Goal: Task Accomplishment & Management: Manage account settings

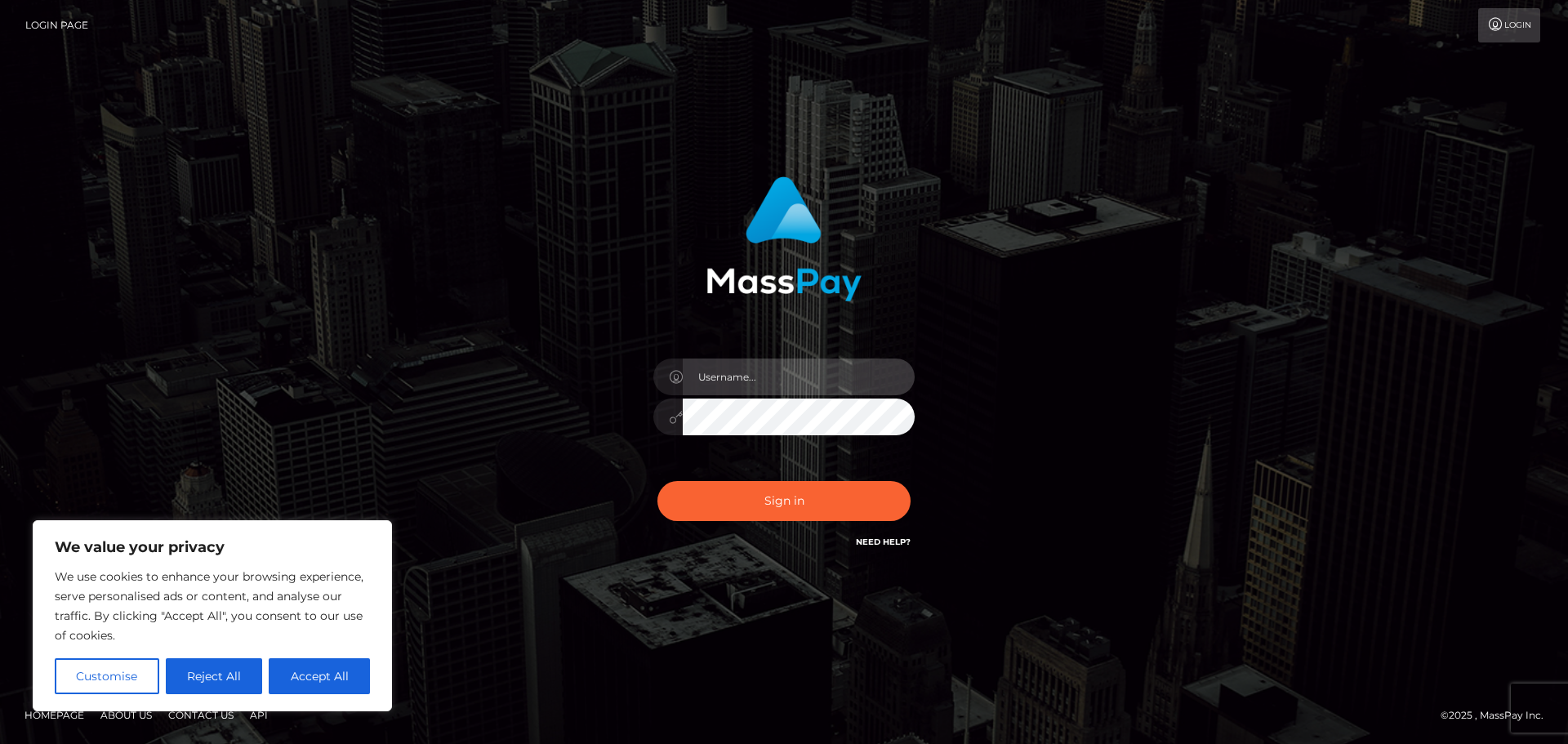
click at [754, 380] on input "text" at bounding box center [798, 376] width 232 height 36
type input "tsumaasmr@gmail.com"
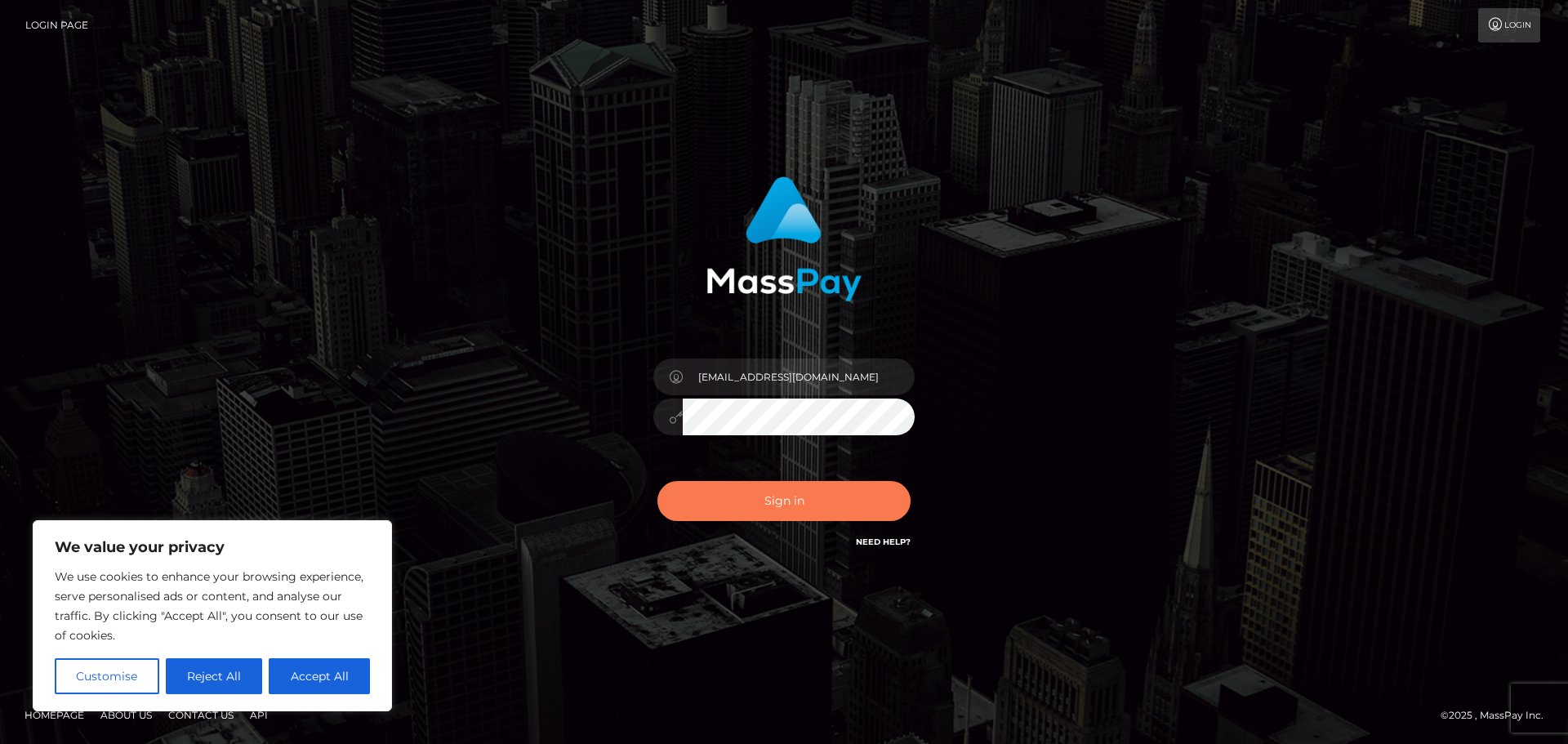
click at [771, 507] on button "Sign in" at bounding box center [784, 500] width 253 height 40
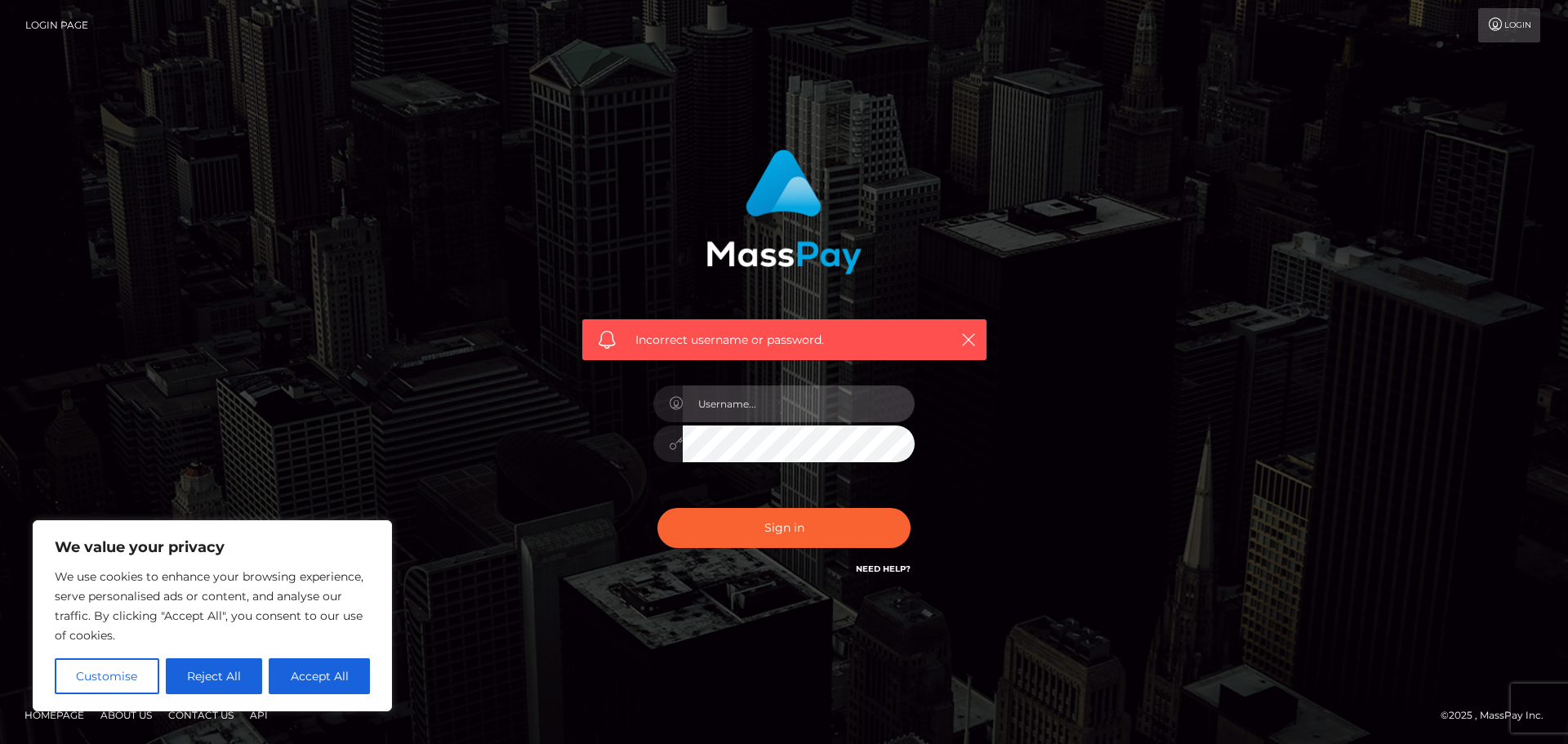
click at [743, 402] on input "text" at bounding box center [798, 403] width 232 height 36
type input "tsumaasmr@gmail.com"
click at [1505, 22] on link "Login" at bounding box center [1509, 25] width 62 height 34
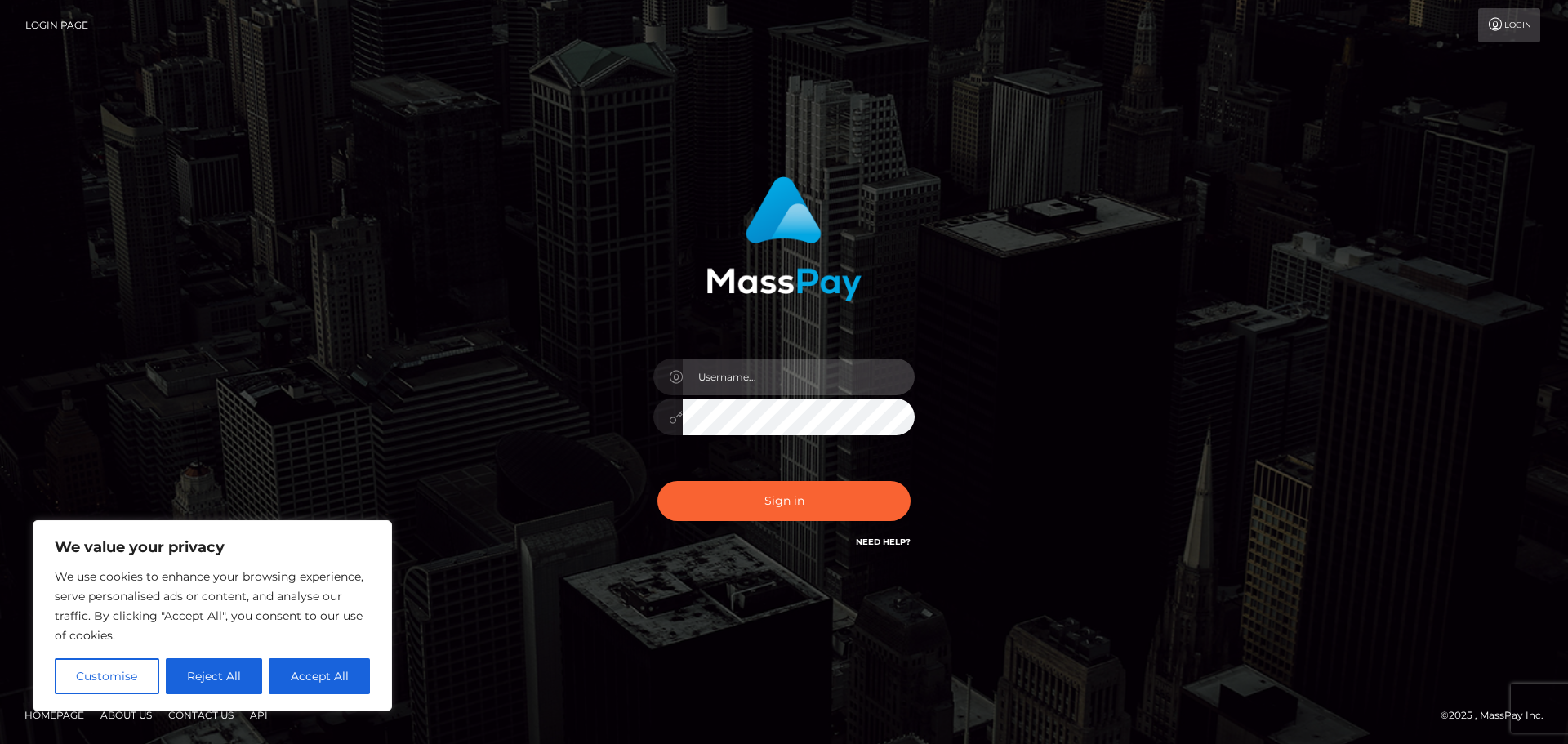
click at [770, 368] on input "text" at bounding box center [798, 376] width 232 height 36
type input "[EMAIL_ADDRESS][DOMAIN_NAME]"
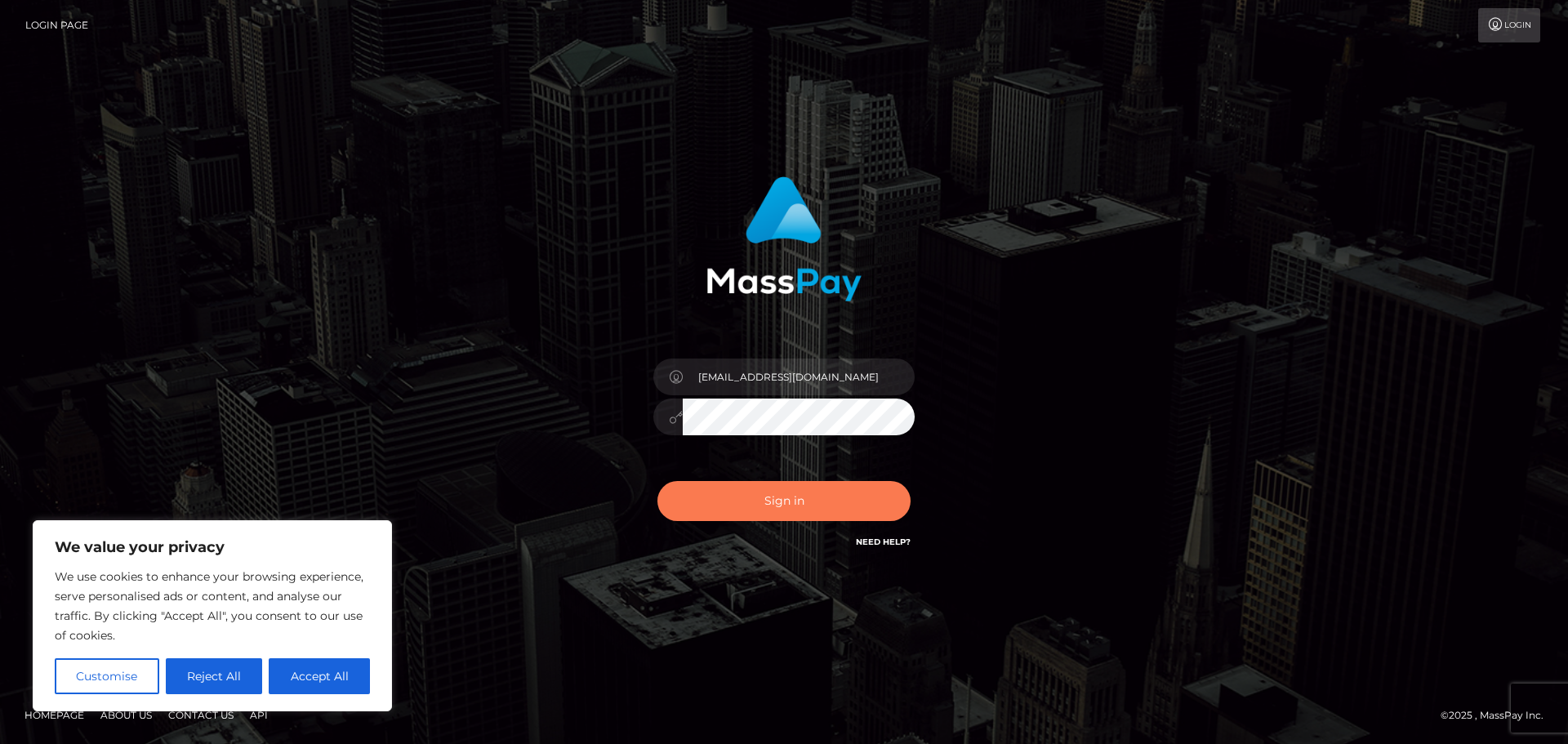
click at [757, 487] on button "Sign in" at bounding box center [784, 500] width 253 height 40
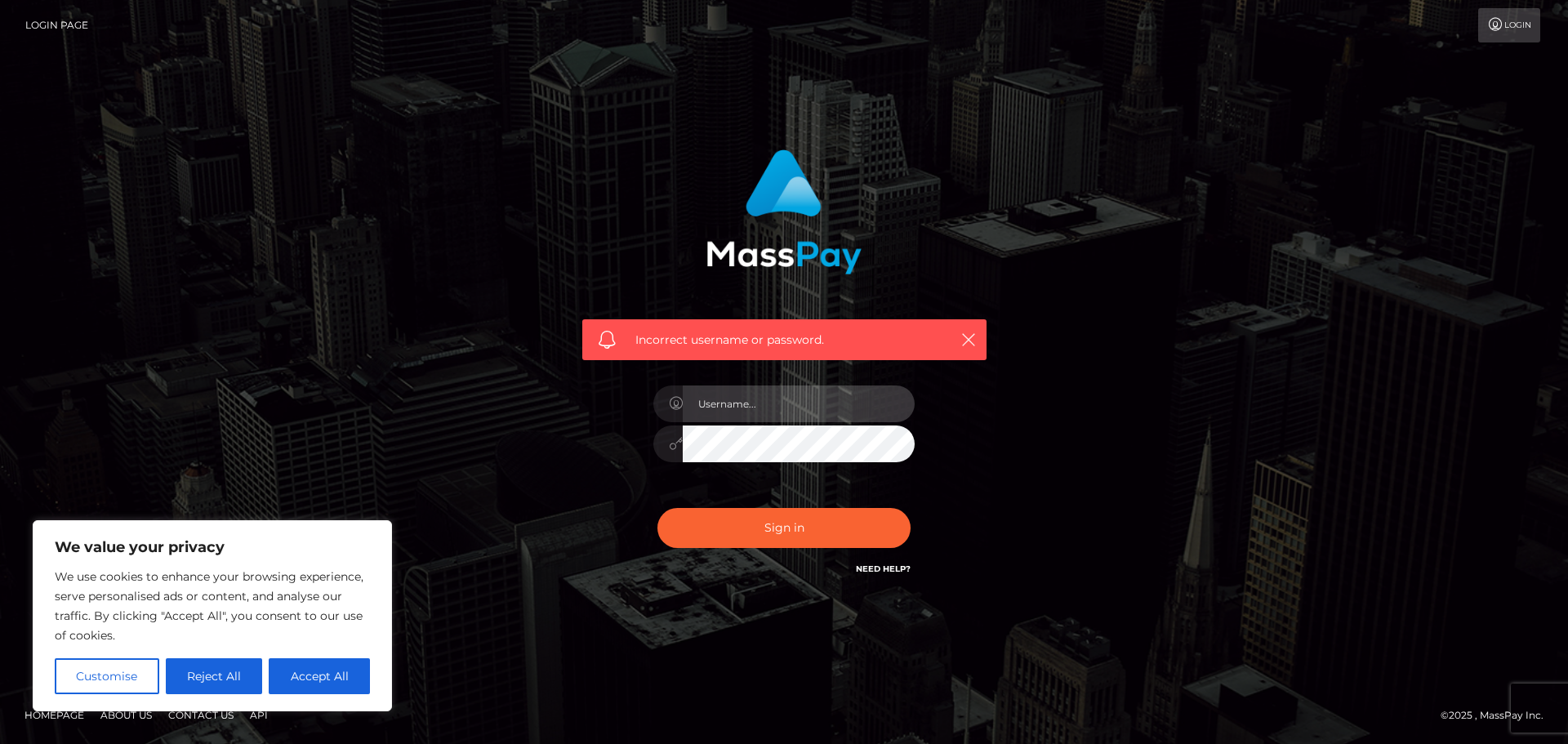
click at [749, 405] on input "text" at bounding box center [798, 403] width 232 height 36
drag, startPoint x: 837, startPoint y: 397, endPoint x: 755, endPoint y: 414, distance: 83.7
click at [755, 414] on input "[EMAIL_ADDRESS][DOMAIN_NAME]" at bounding box center [798, 403] width 232 height 36
type input "tsumaasmr"
drag, startPoint x: 599, startPoint y: 426, endPoint x: 618, endPoint y: 421, distance: 19.6
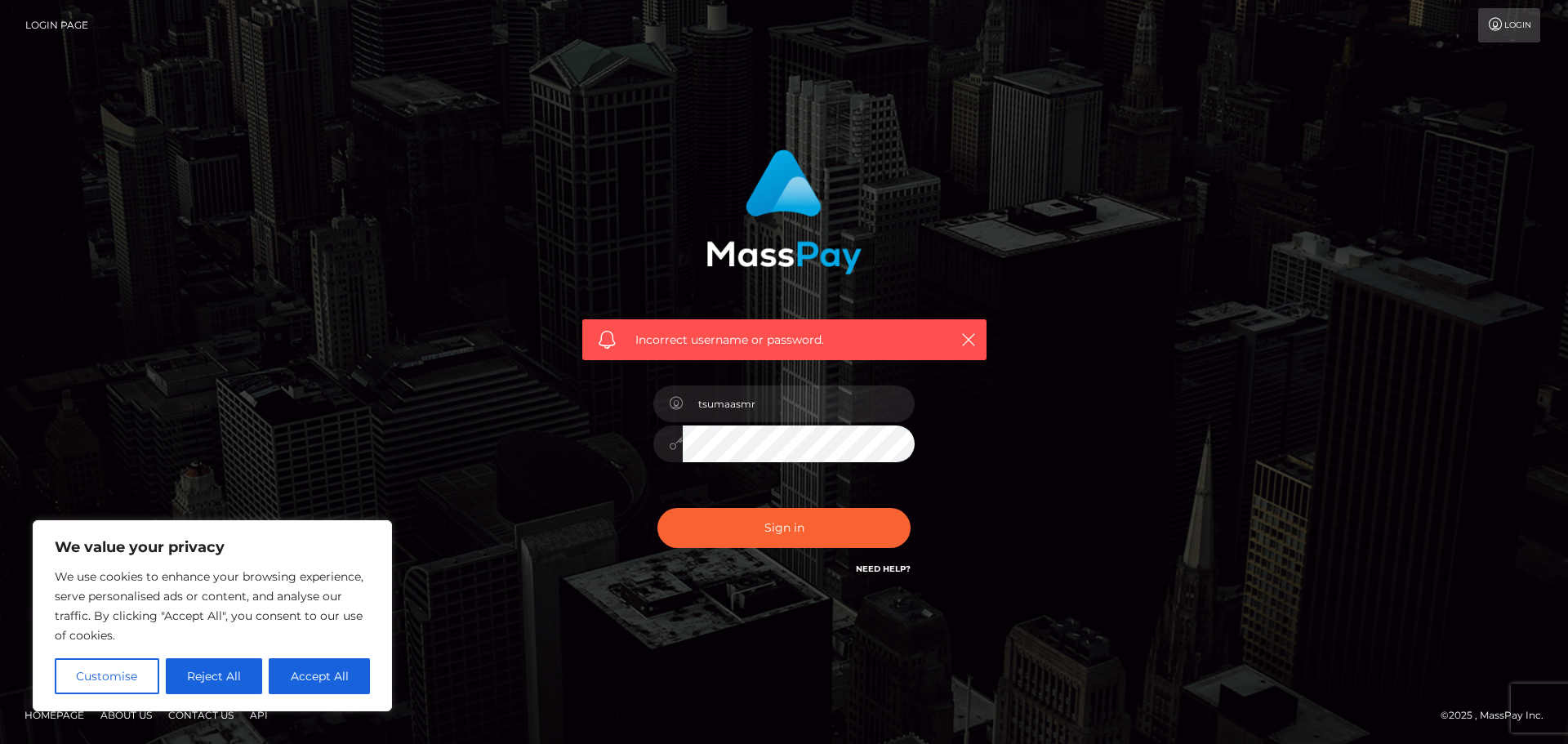
click at [600, 426] on div "Incorrect username or password. tsumaasmr" at bounding box center [784, 363] width 429 height 453
click at [744, 524] on button "Sign in" at bounding box center [784, 527] width 253 height 40
click at [1164, 478] on div "Incorrect username or password." at bounding box center [784, 372] width 931 height 469
click at [897, 572] on link "Need Help?" at bounding box center [883, 568] width 55 height 10
click at [895, 565] on link "Need Help?" at bounding box center [883, 568] width 55 height 10
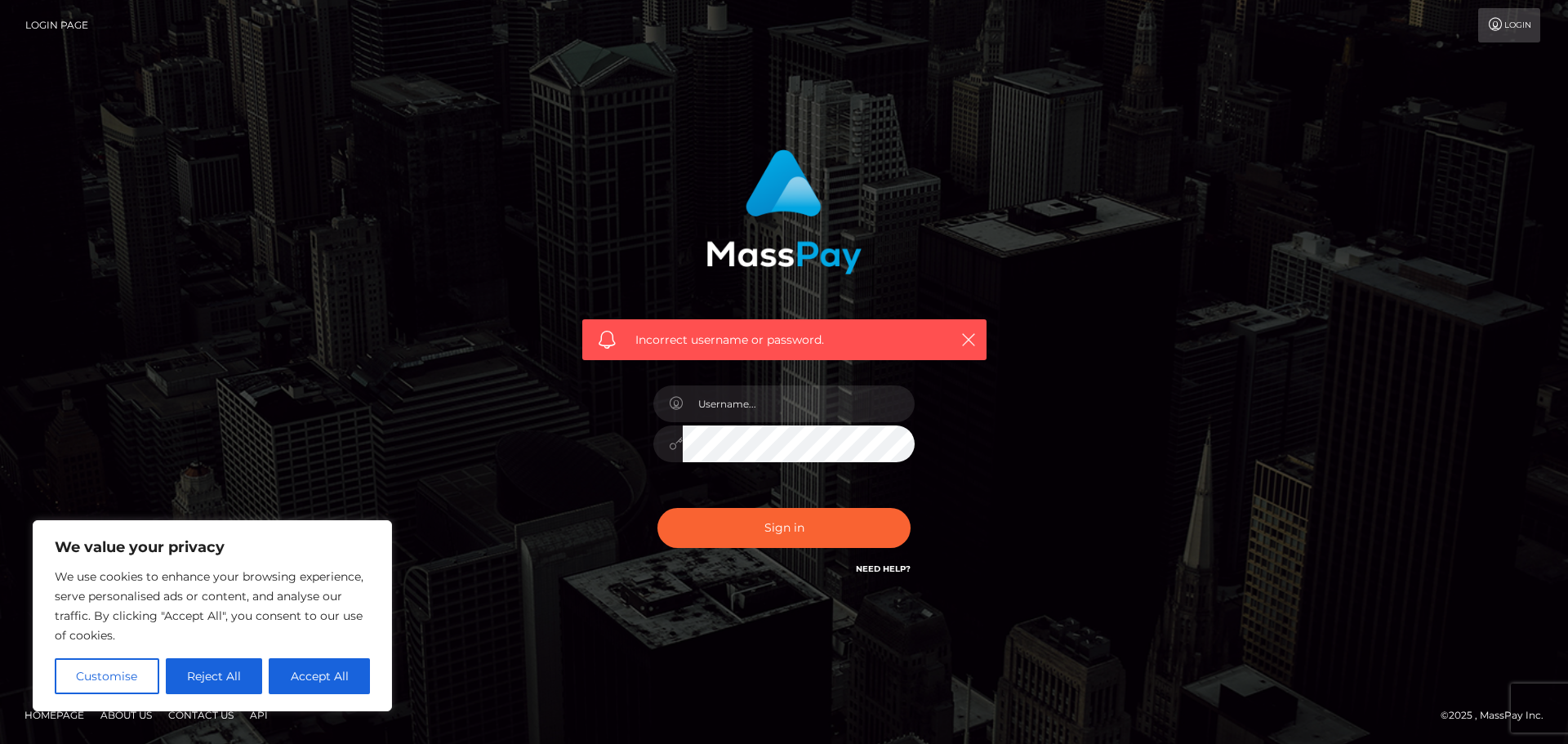
click at [877, 568] on link "Need Help?" at bounding box center [883, 568] width 55 height 10
click at [60, 23] on link "Login Page" at bounding box center [56, 25] width 62 height 34
